Goal: Information Seeking & Learning: Learn about a topic

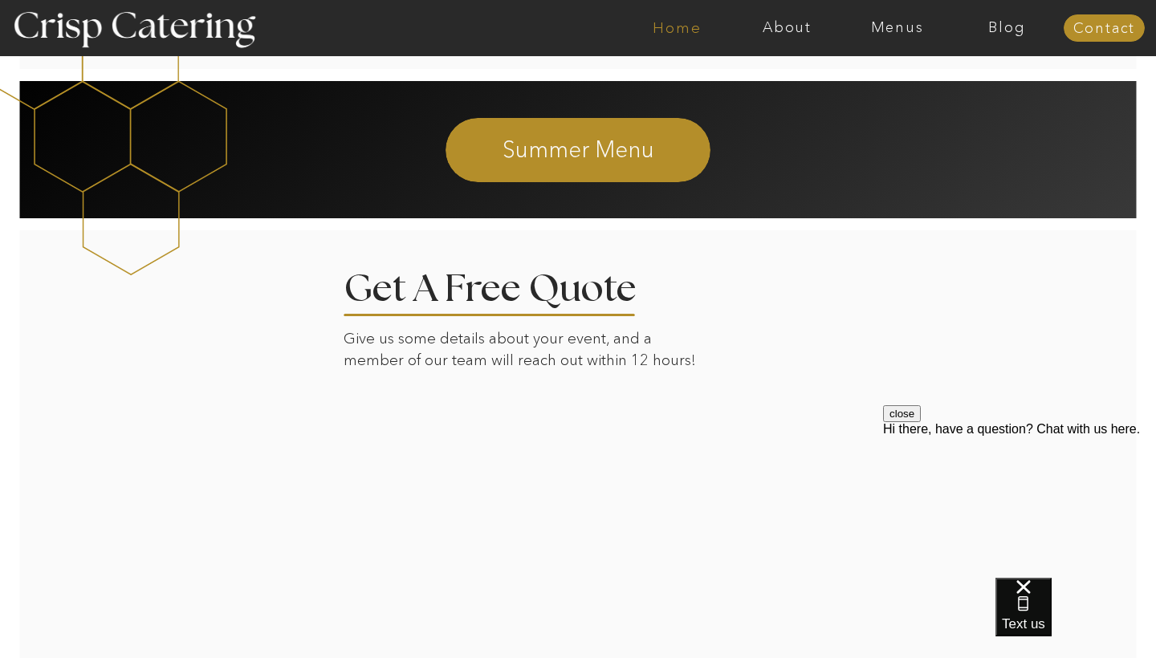
click at [669, 35] on nav "Home" at bounding box center [677, 28] width 110 height 16
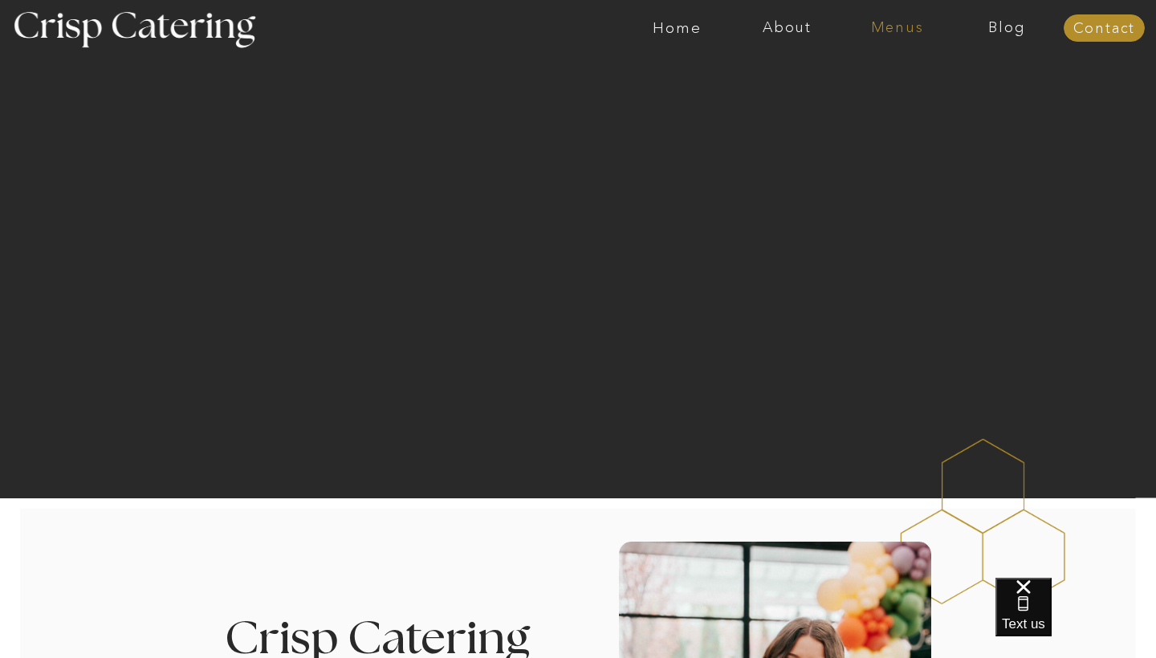
click at [884, 32] on nav "Menus" at bounding box center [897, 28] width 110 height 16
click at [895, 96] on nav "Winter (Sep-Feb)" at bounding box center [896, 94] width 132 height 15
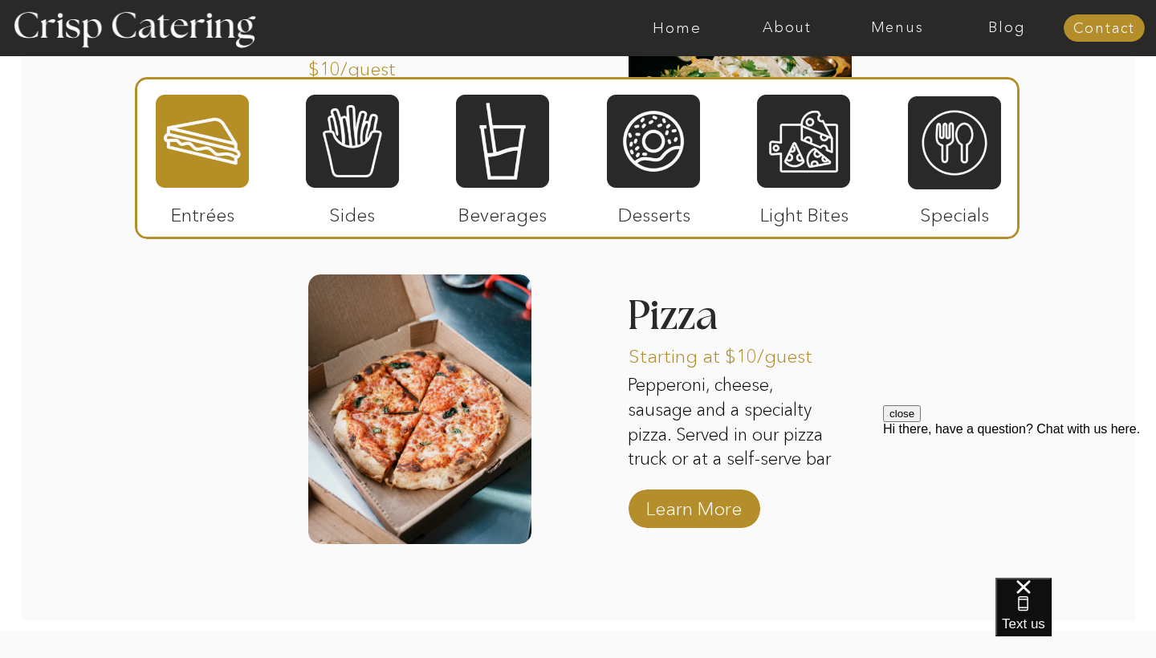
scroll to position [2539, 0]
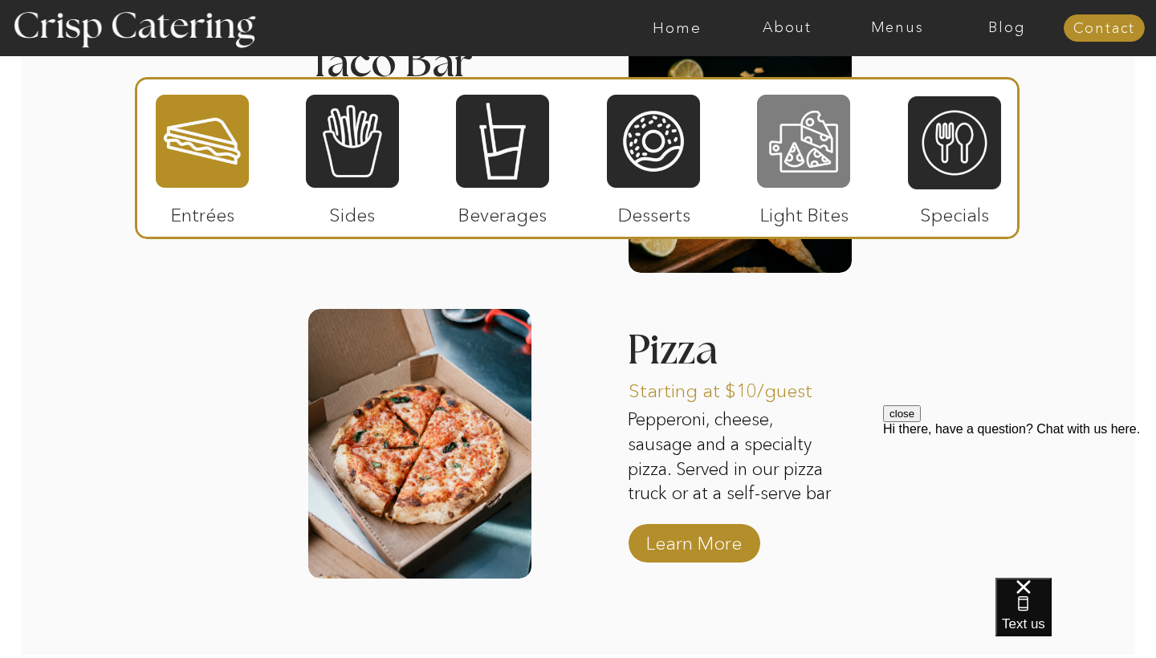
click at [793, 134] on div at bounding box center [803, 141] width 93 height 96
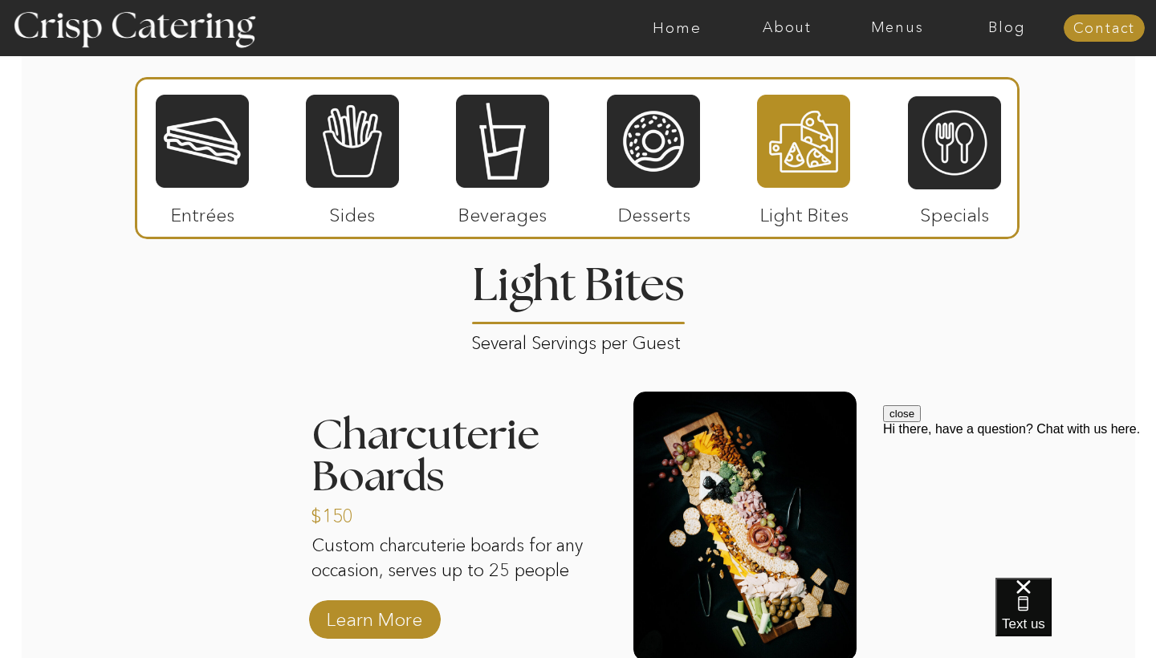
scroll to position [1873, 0]
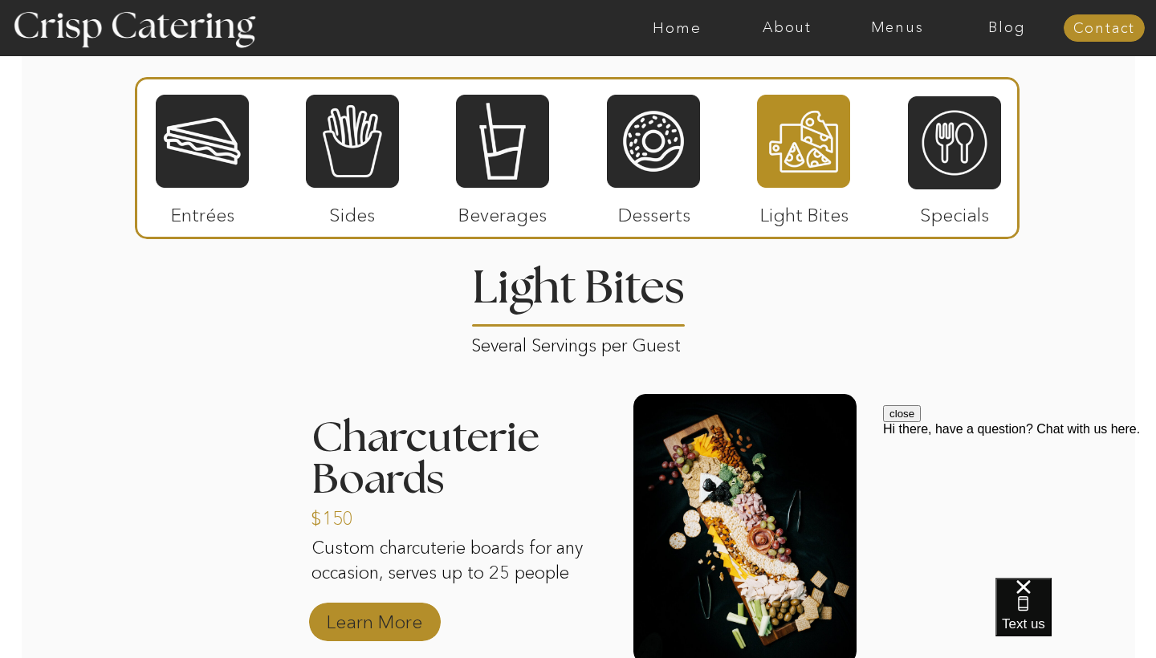
click at [401, 608] on p "Learn More" at bounding box center [374, 618] width 107 height 47
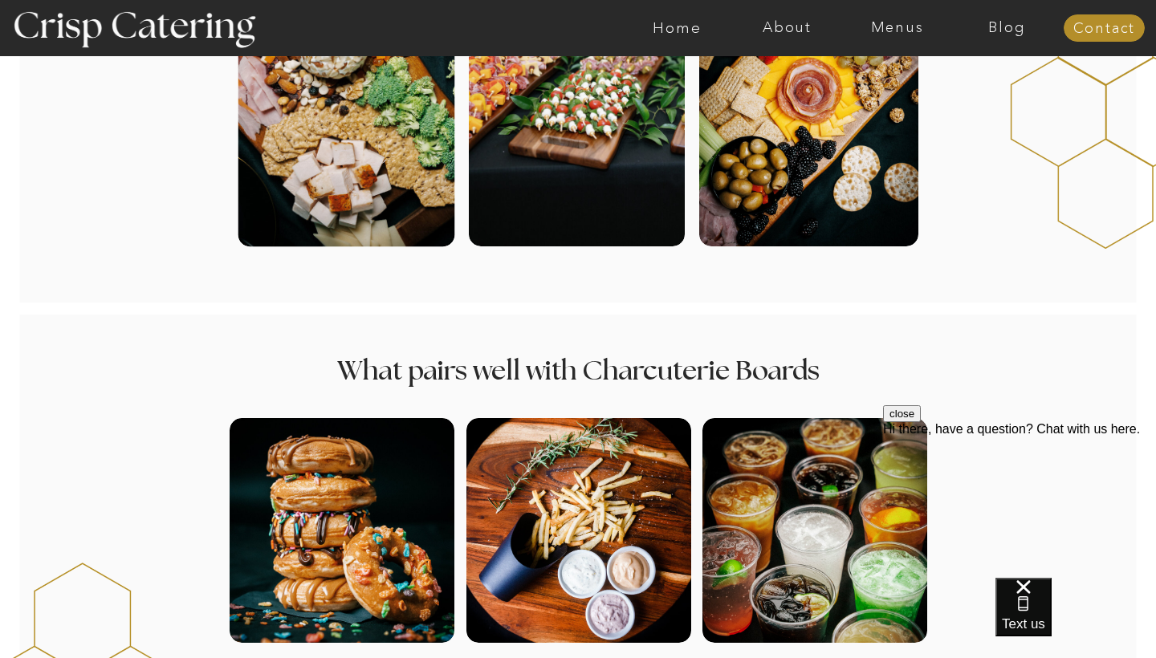
scroll to position [661, 0]
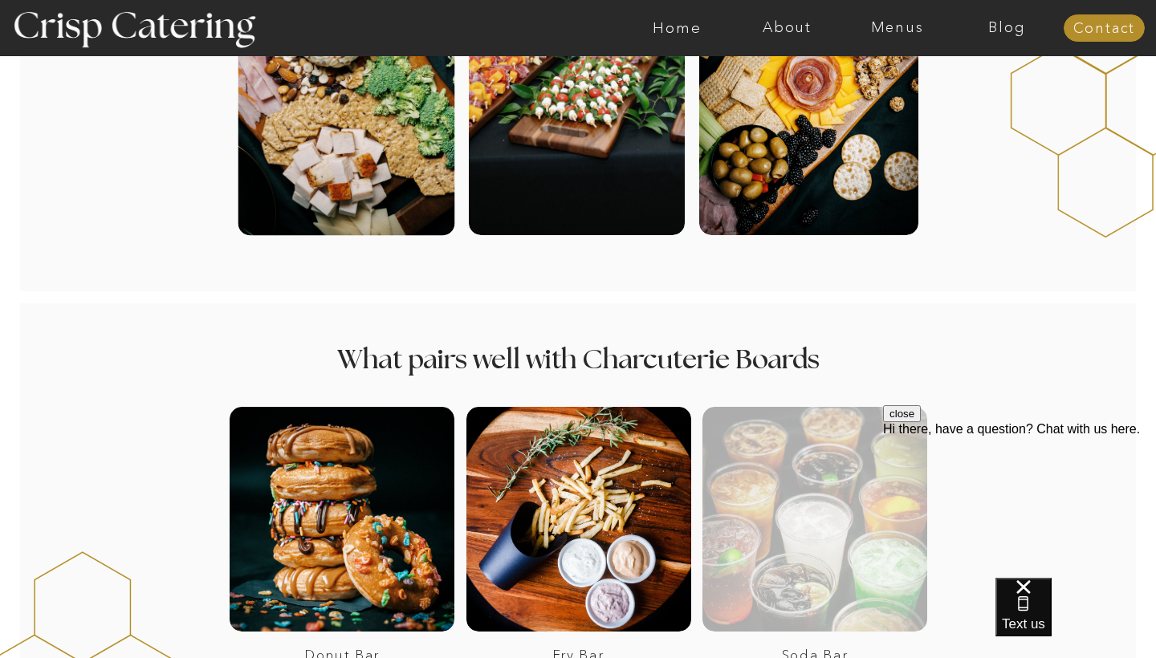
click at [783, 528] on div at bounding box center [814, 519] width 225 height 225
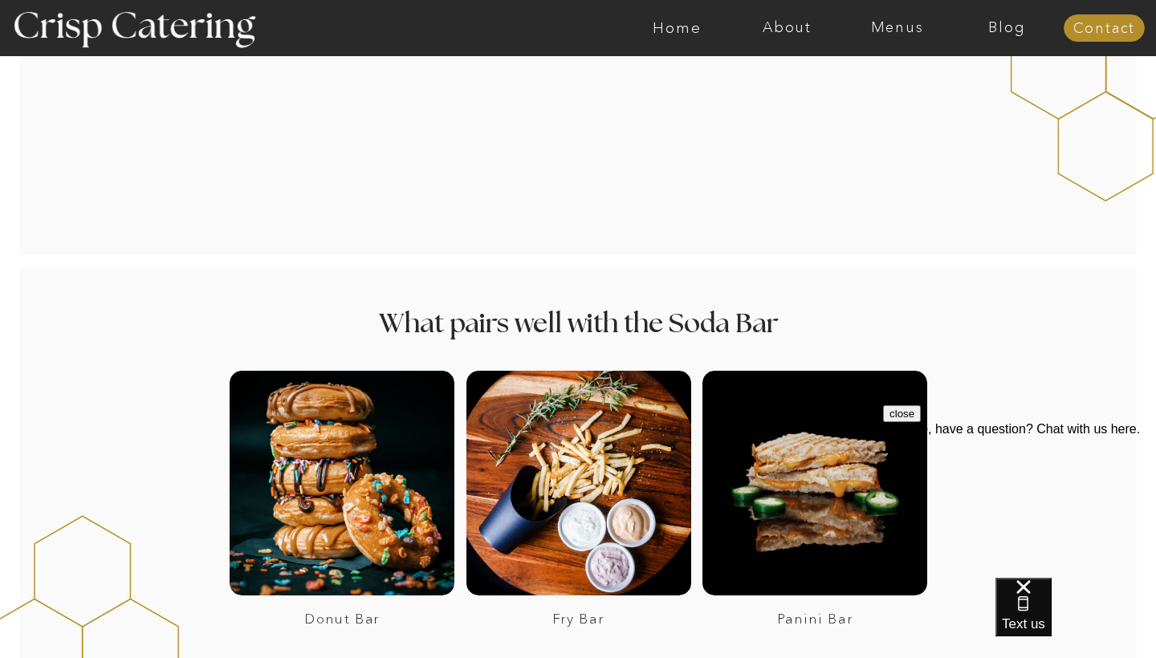
scroll to position [2009, 0]
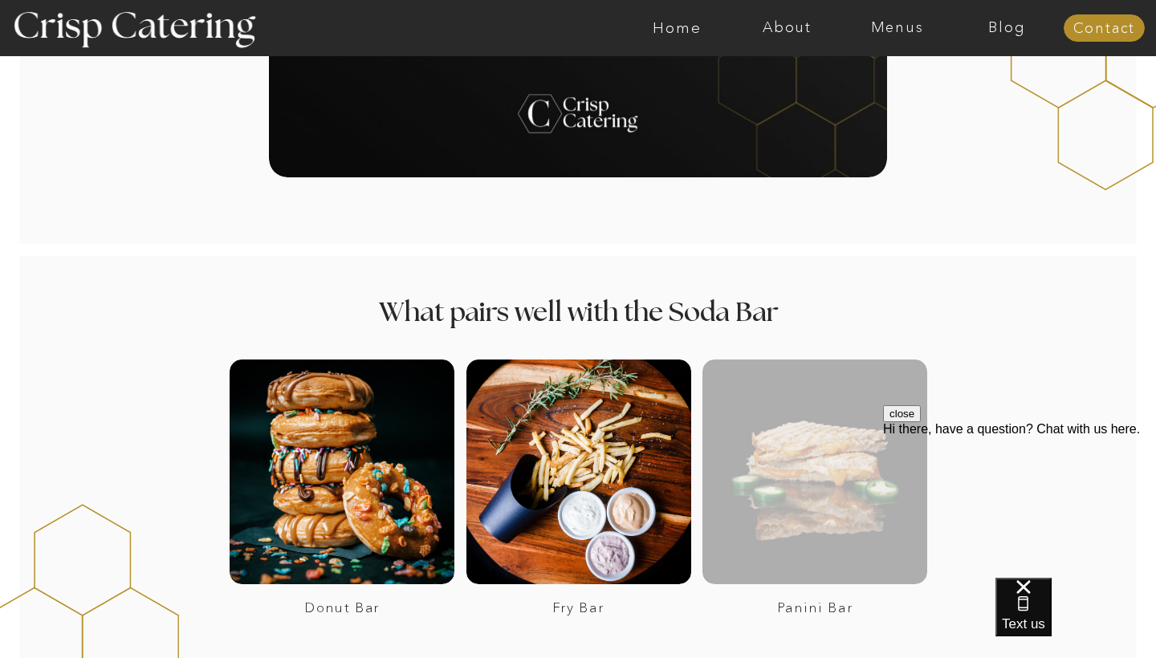
click at [799, 486] on div at bounding box center [814, 472] width 225 height 225
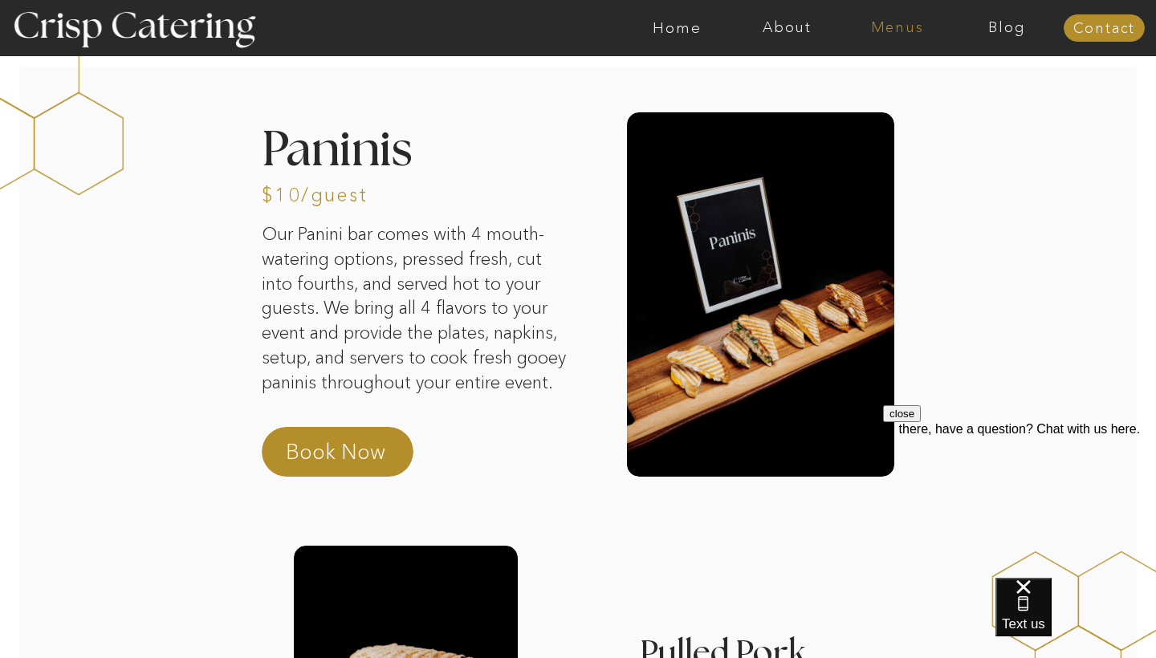
click at [913, 22] on nav "Menus" at bounding box center [897, 28] width 110 height 16
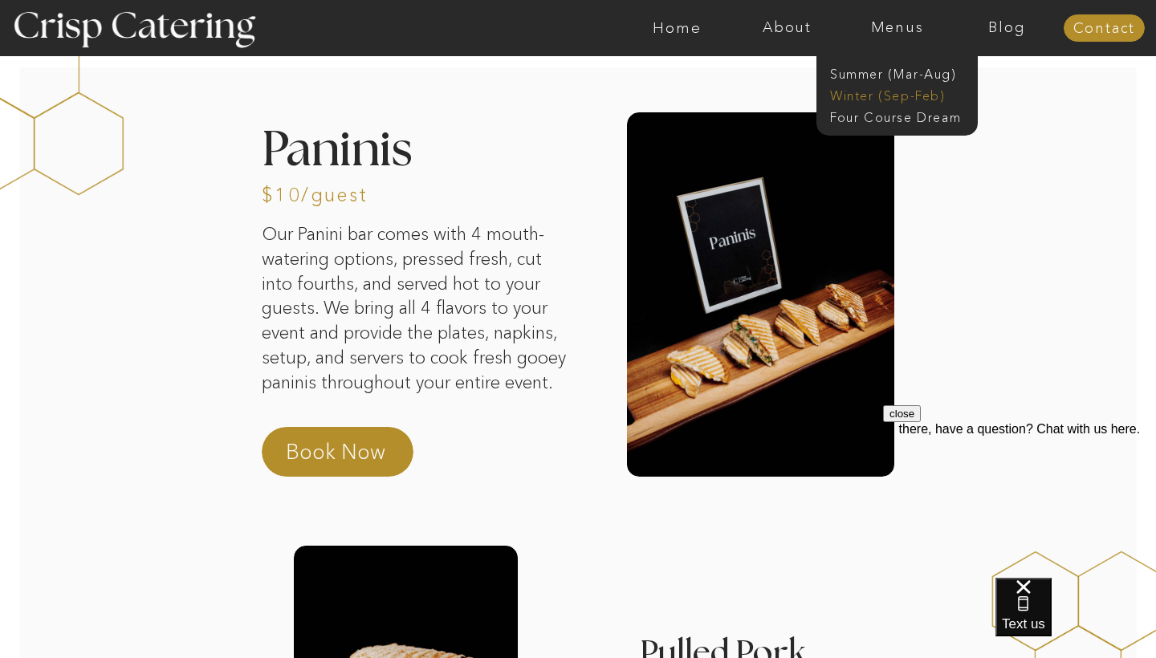
click at [901, 93] on nav "Winter (Sep-Feb)" at bounding box center [896, 94] width 132 height 15
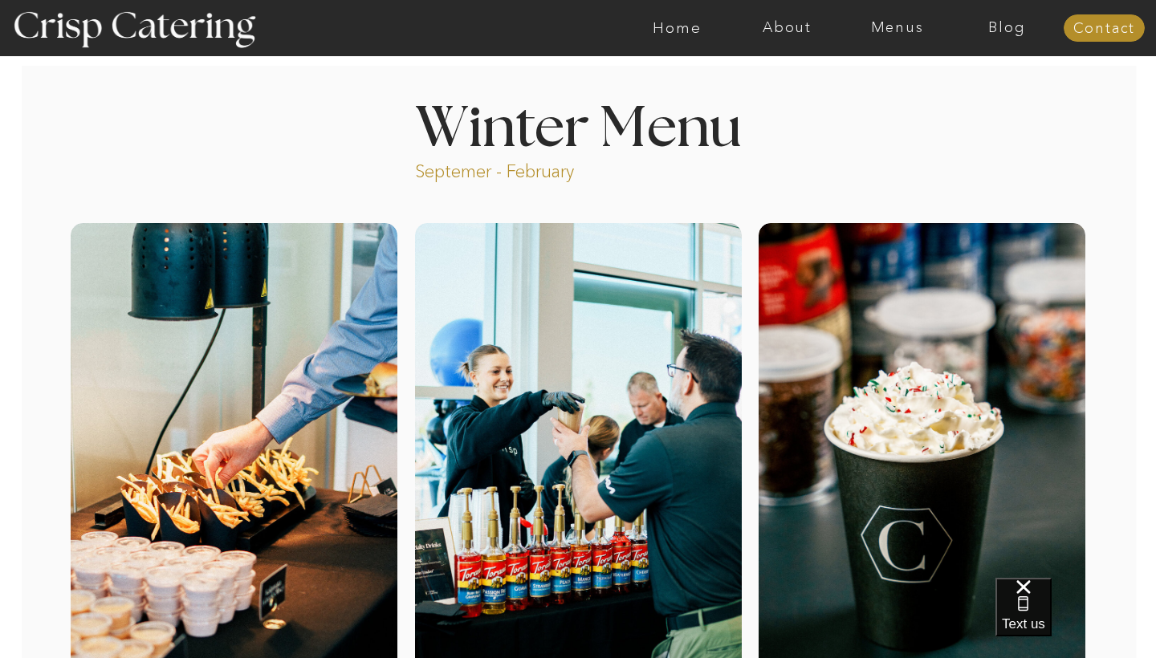
click at [901, 38] on div at bounding box center [640, 28] width 2545 height 56
click at [901, 30] on nav "Menus" at bounding box center [897, 28] width 110 height 16
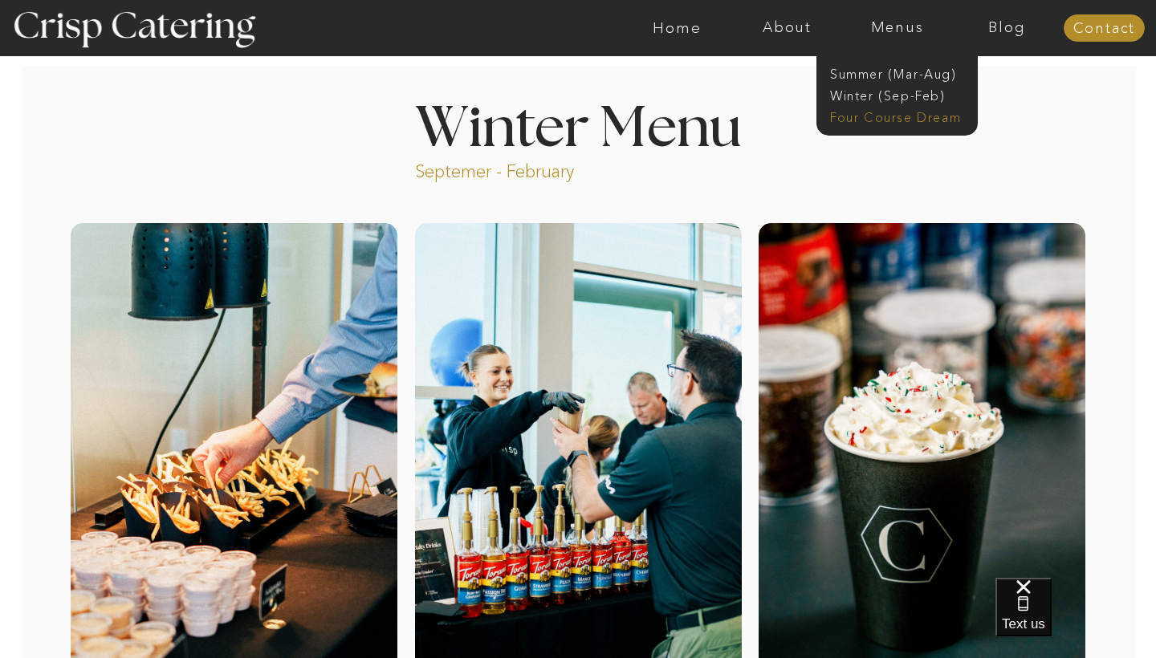
click at [905, 118] on nav "Four Course Dream" at bounding box center [902, 115] width 144 height 15
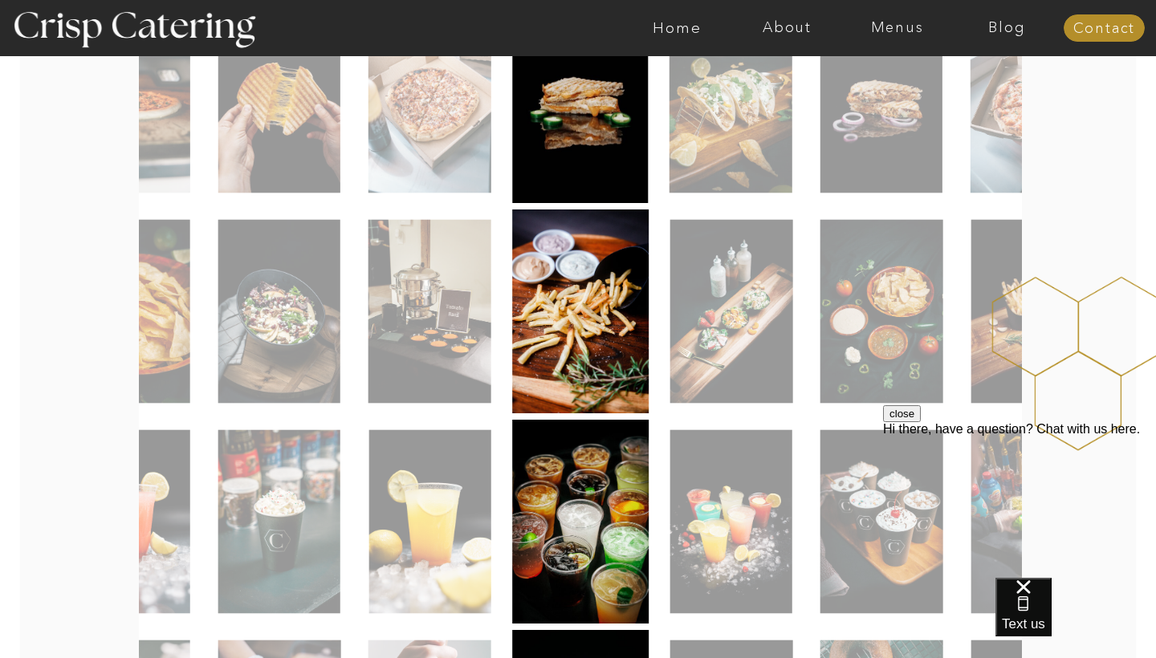
scroll to position [454, 0]
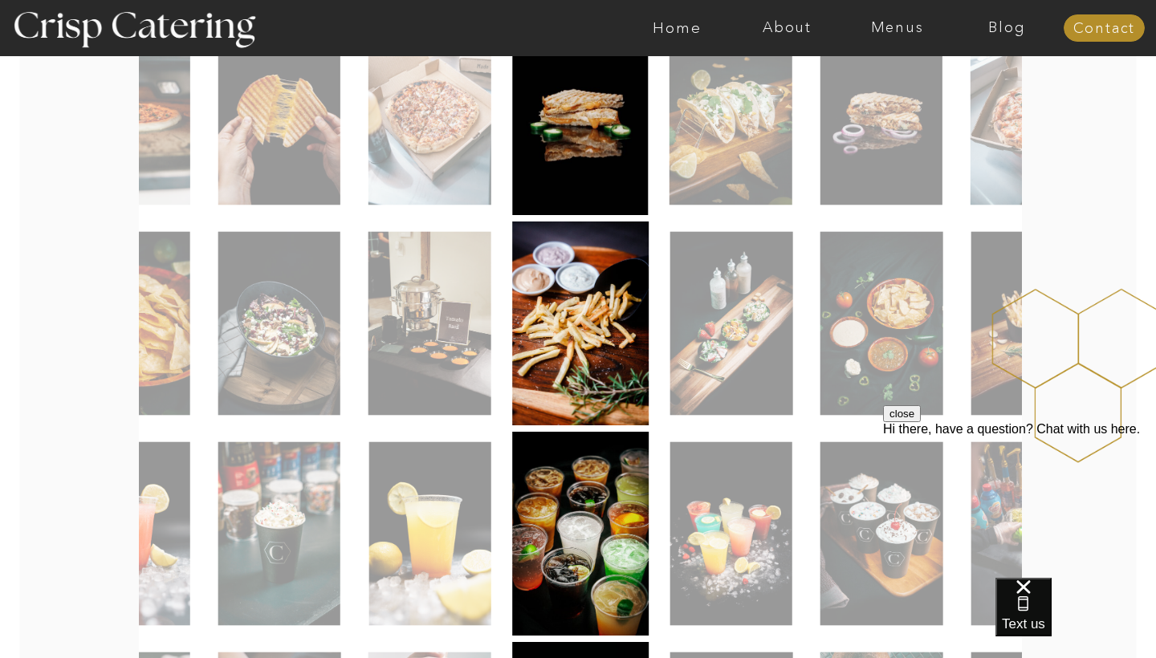
click at [711, 302] on img at bounding box center [730, 324] width 123 height 184
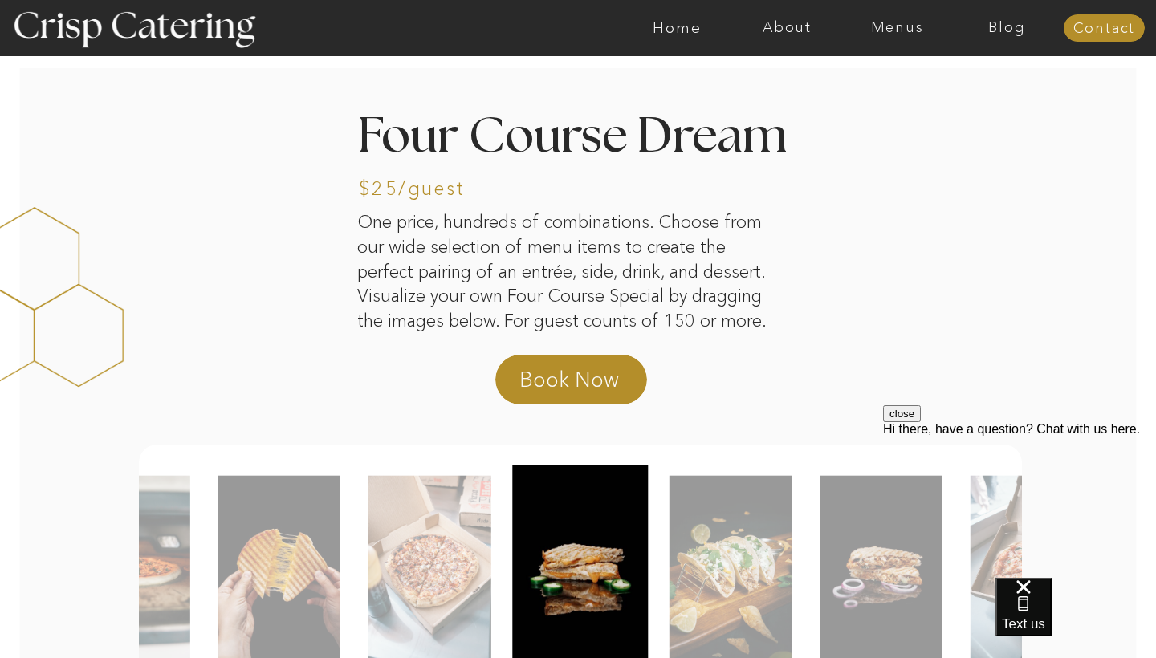
scroll to position [0, 0]
click at [897, 26] on nav "Menus" at bounding box center [897, 28] width 110 height 16
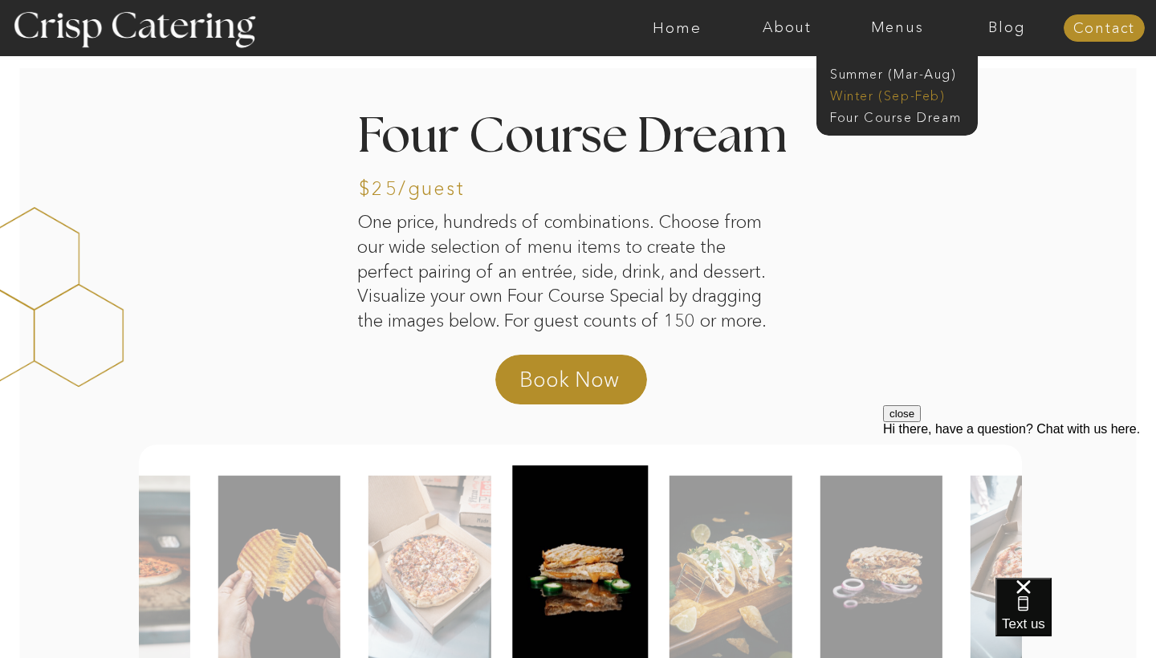
click at [872, 98] on nav "Winter (Sep-Feb)" at bounding box center [896, 94] width 132 height 15
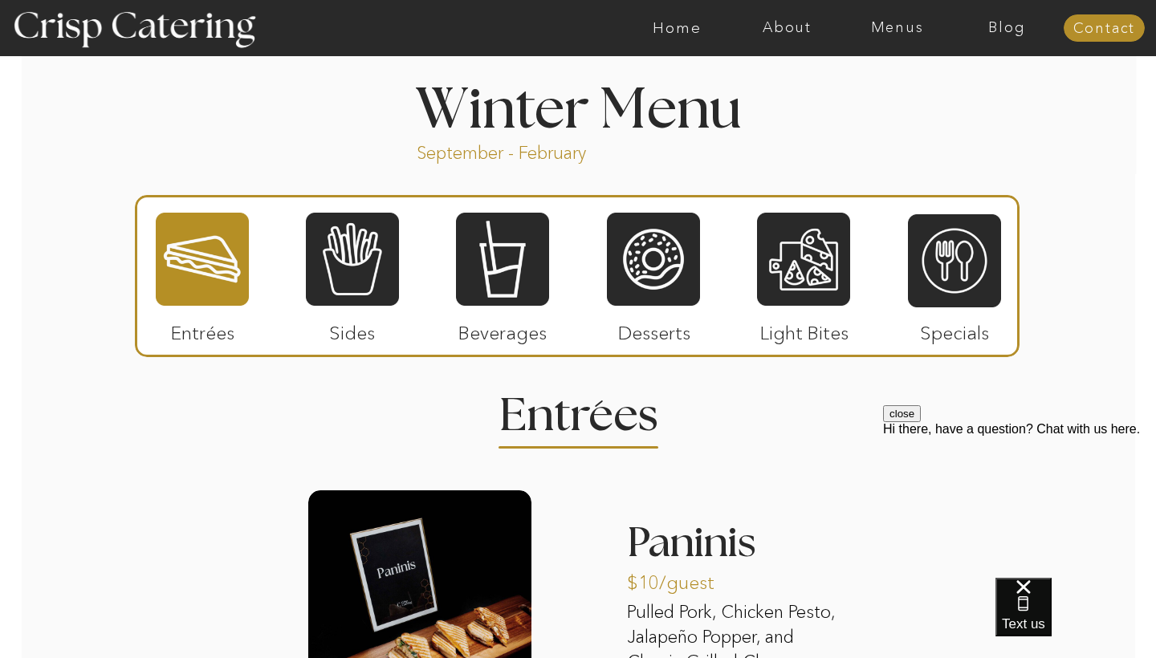
scroll to position [1752, 0]
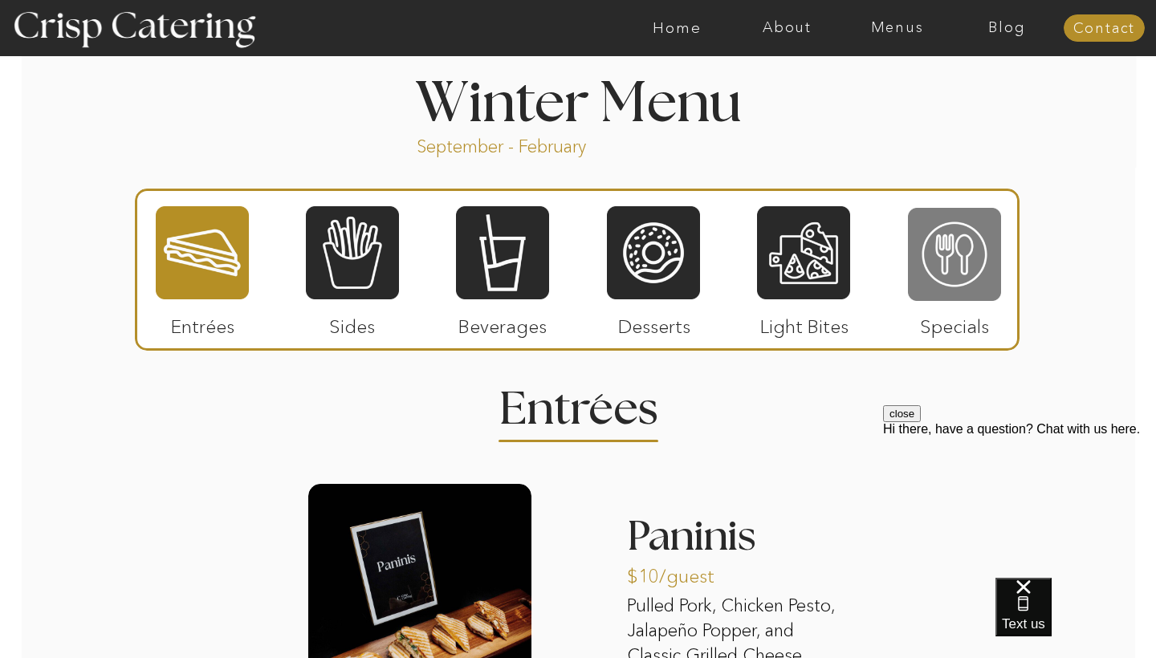
click at [982, 255] on div at bounding box center [954, 254] width 93 height 96
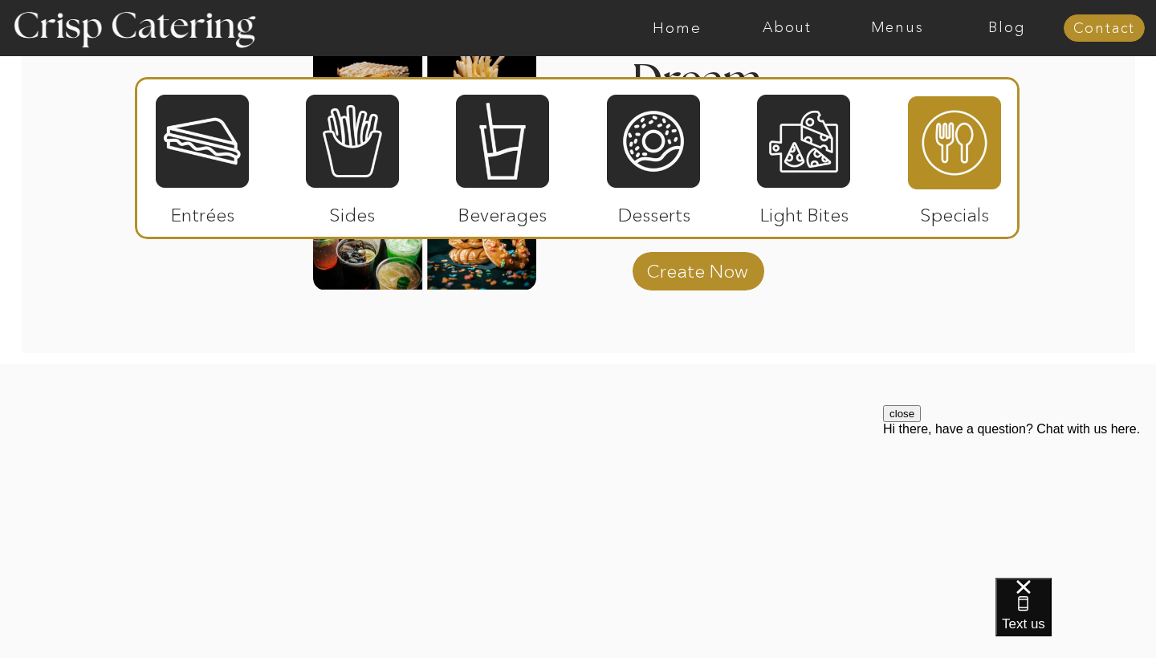
scroll to position [2563, 0]
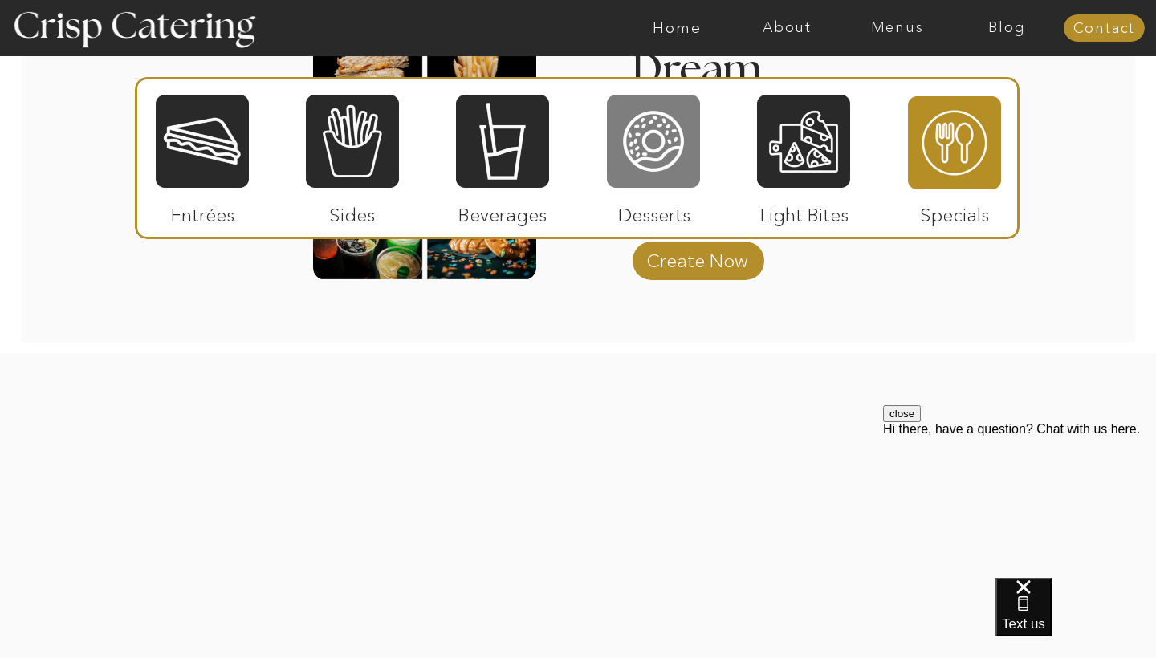
click at [683, 145] on div at bounding box center [653, 141] width 93 height 96
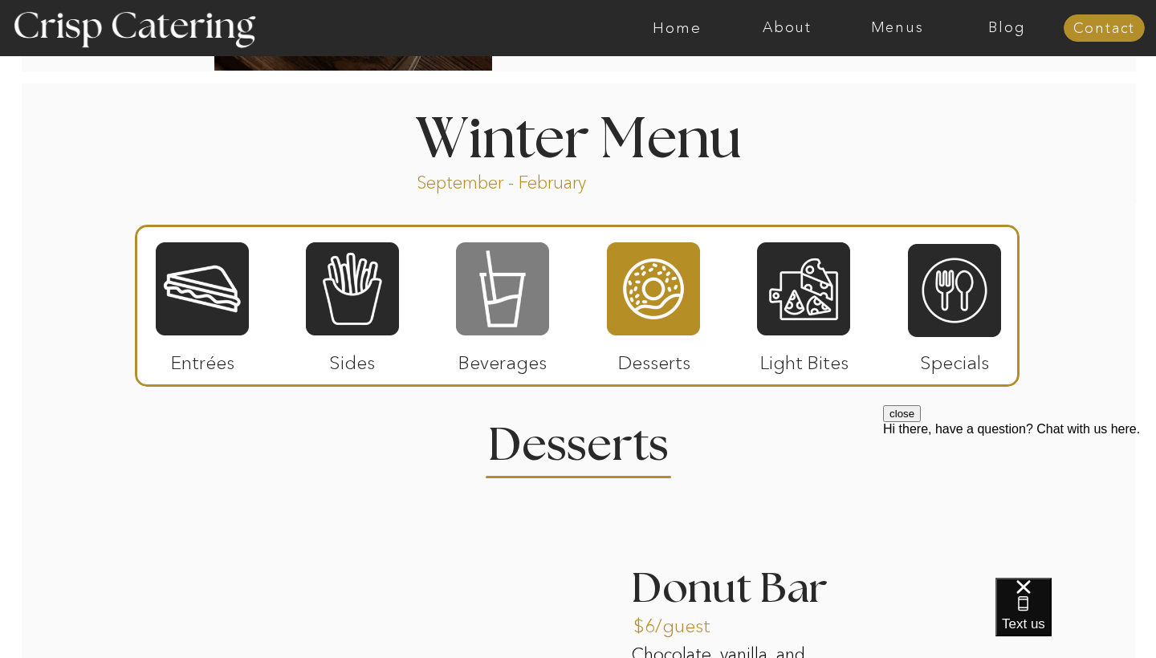
scroll to position [1711, 0]
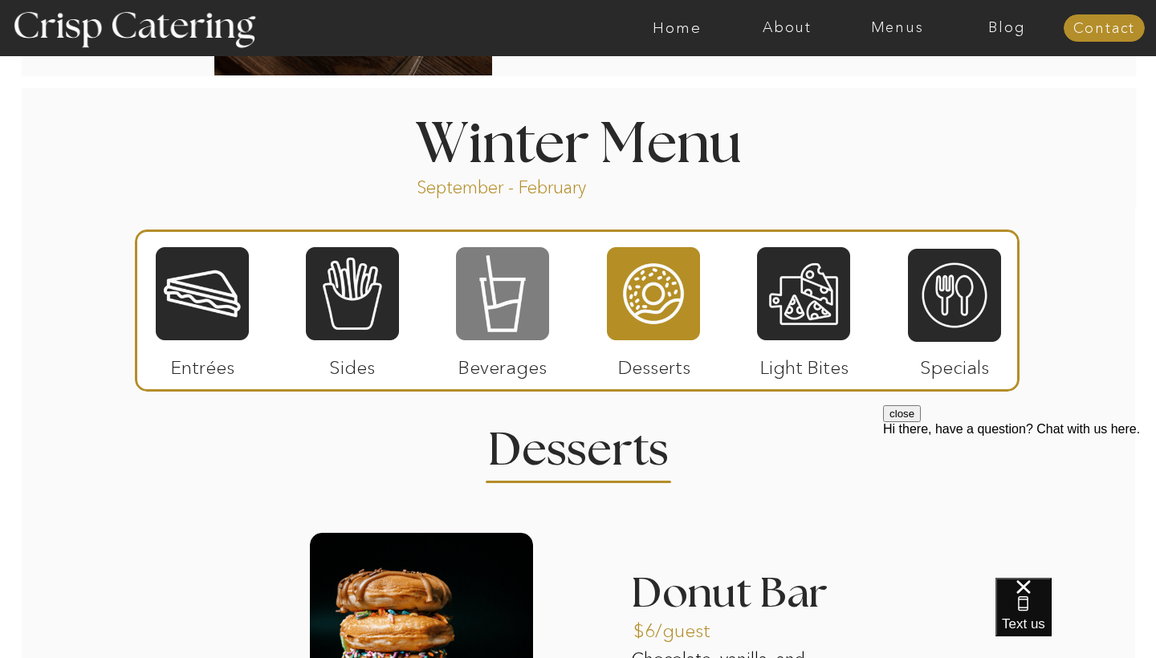
click at [470, 295] on div at bounding box center [502, 294] width 93 height 96
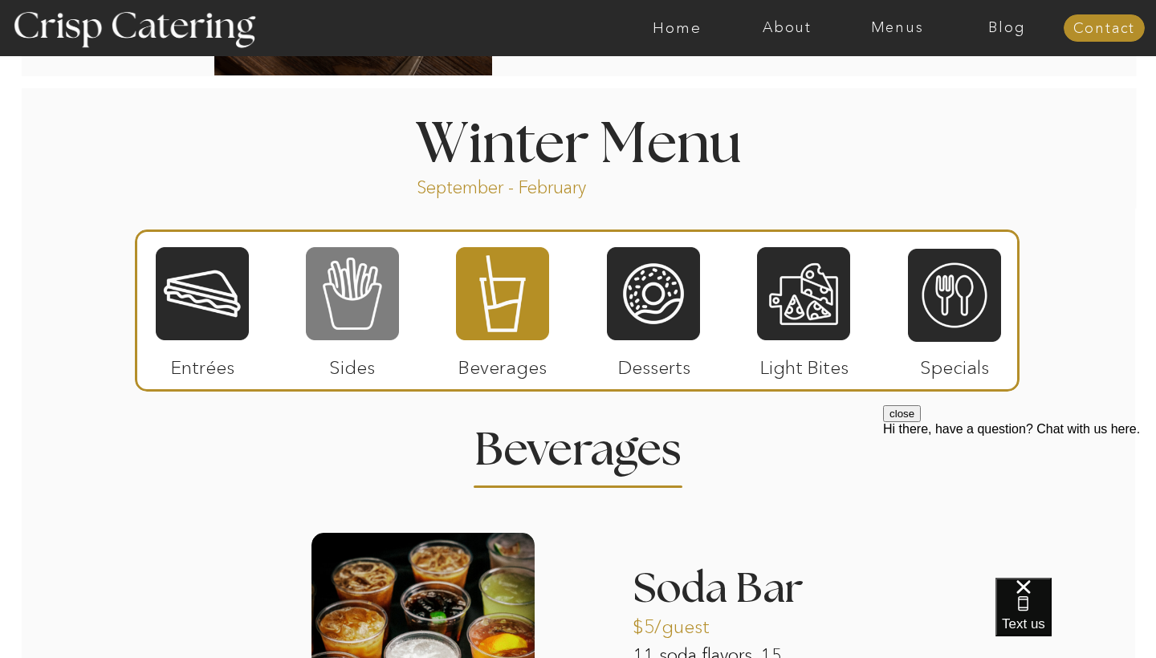
click at [330, 339] on div at bounding box center [352, 294] width 93 height 96
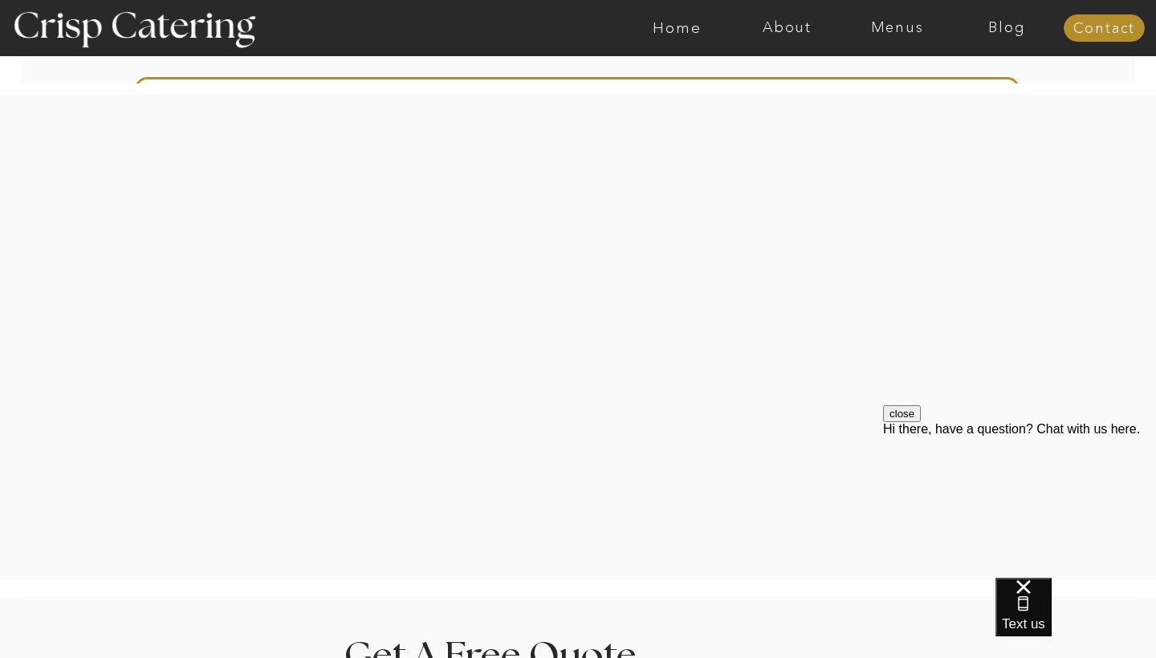
scroll to position [3446, 0]
